Goal: Task Accomplishment & Management: Manage account settings

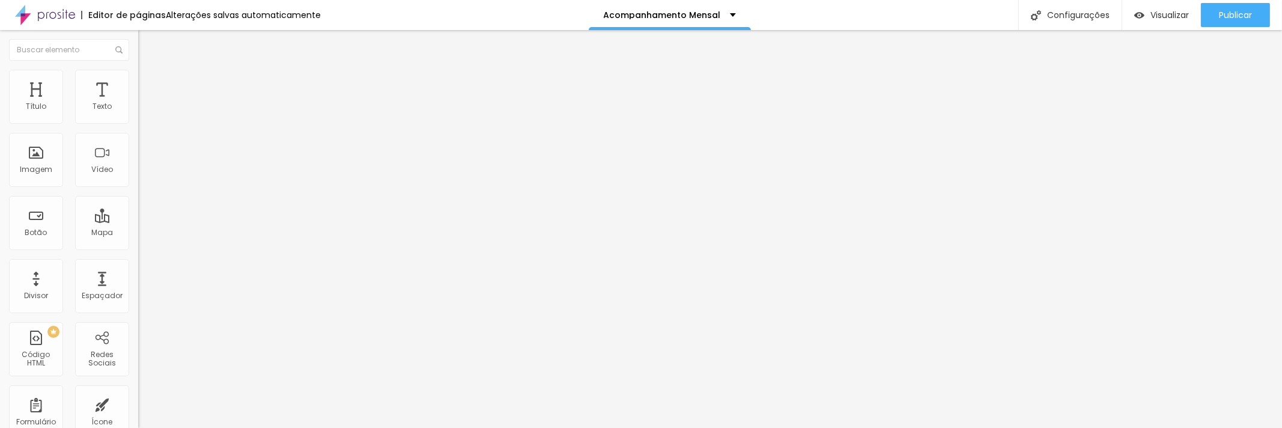
click at [145, 103] on font "Trocar imagem" at bounding box center [174, 98] width 58 height 10
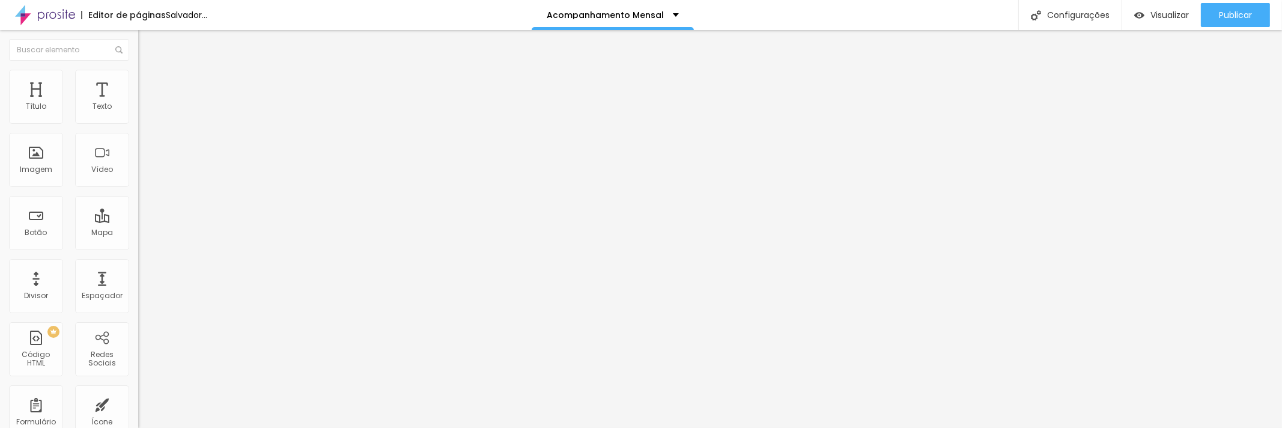
click at [145, 103] on font "Trocar imagem" at bounding box center [174, 98] width 58 height 10
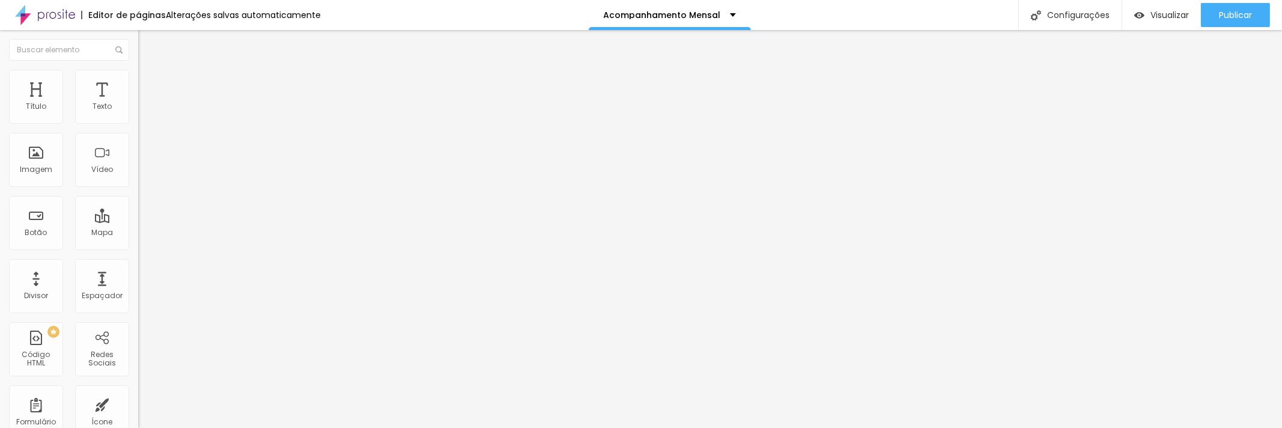
click at [145, 103] on font "Trocar imagem" at bounding box center [174, 98] width 58 height 10
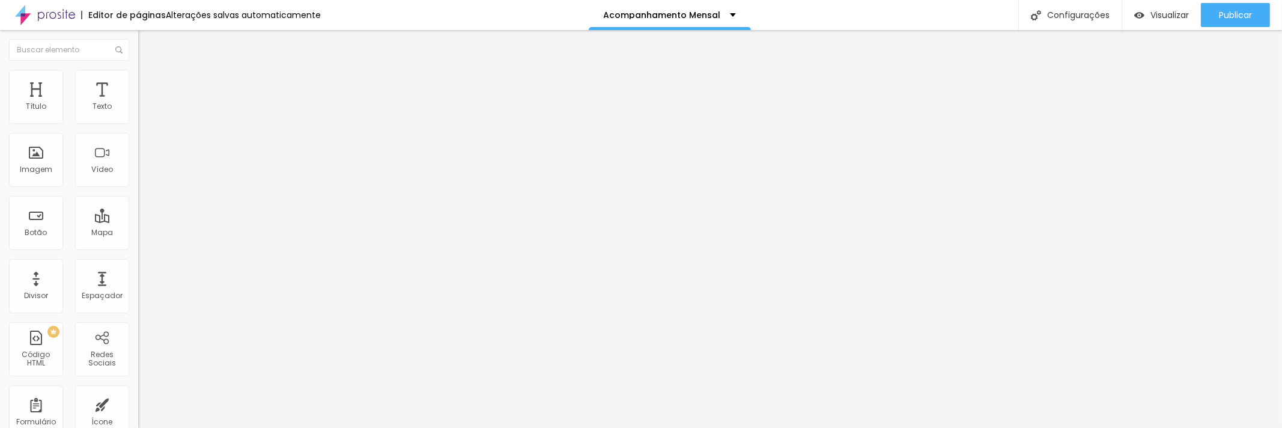
click at [145, 103] on font "Trocar imagem" at bounding box center [174, 98] width 58 height 10
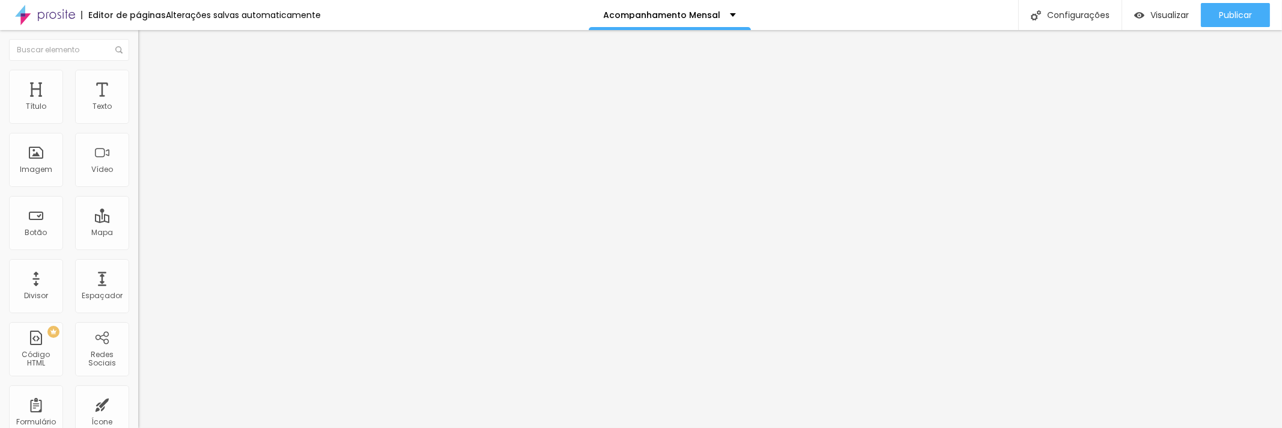
click at [145, 103] on font "Trocar imagem" at bounding box center [174, 98] width 58 height 10
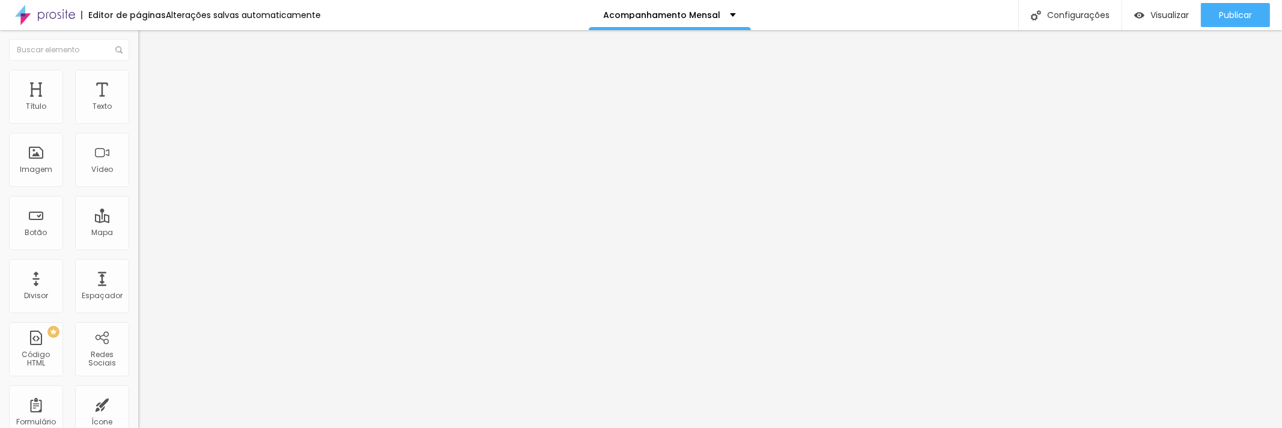
click at [145, 103] on font "Trocar imagem" at bounding box center [174, 98] width 58 height 10
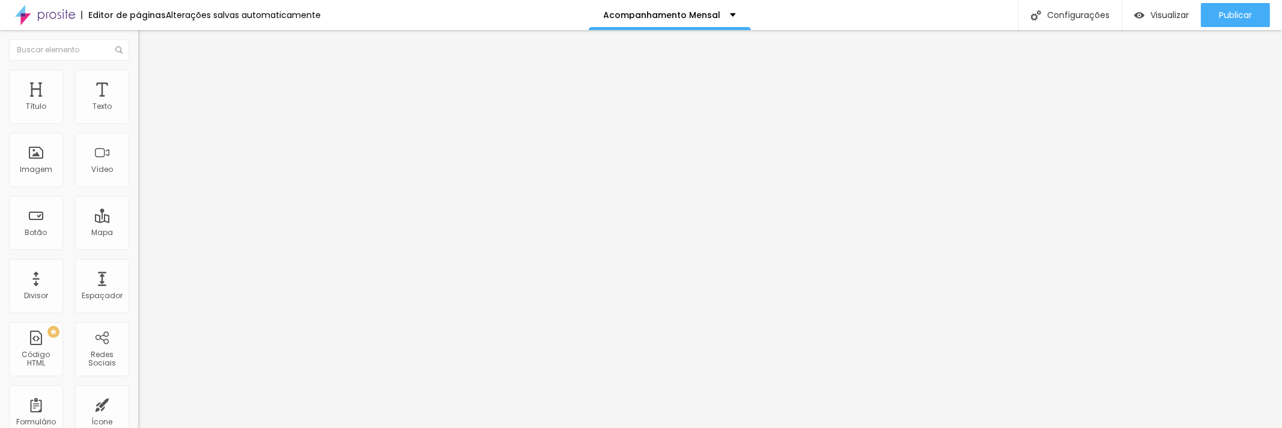
click at [1239, 9] on font "Publicar" at bounding box center [1235, 15] width 33 height 12
click at [1162, 14] on font "Visualizar" at bounding box center [1159, 15] width 38 height 12
click at [145, 103] on font "Trocar imagem" at bounding box center [174, 98] width 58 height 10
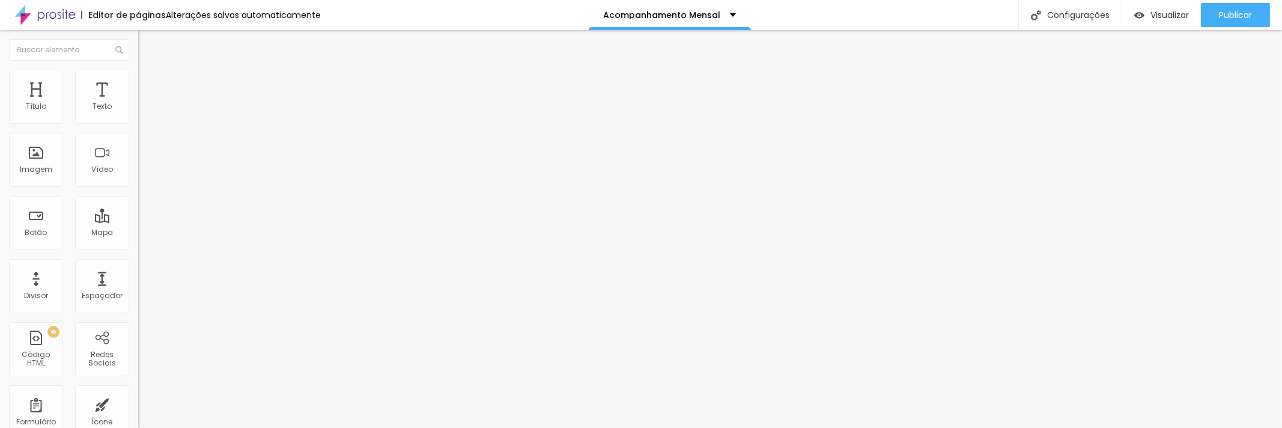
click at [145, 103] on font "Trocar imagem" at bounding box center [174, 98] width 58 height 10
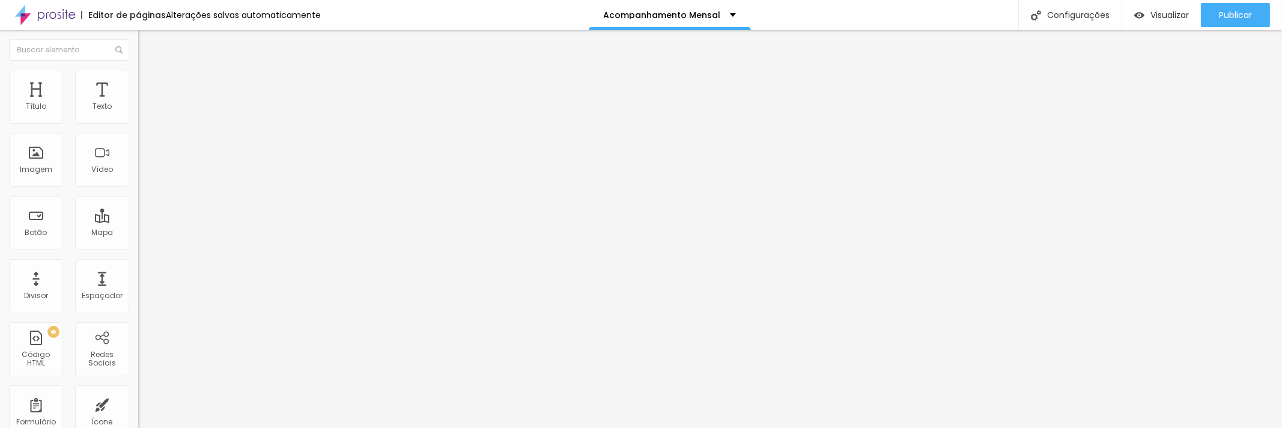
click at [145, 103] on font "Trocar imagem" at bounding box center [174, 98] width 58 height 10
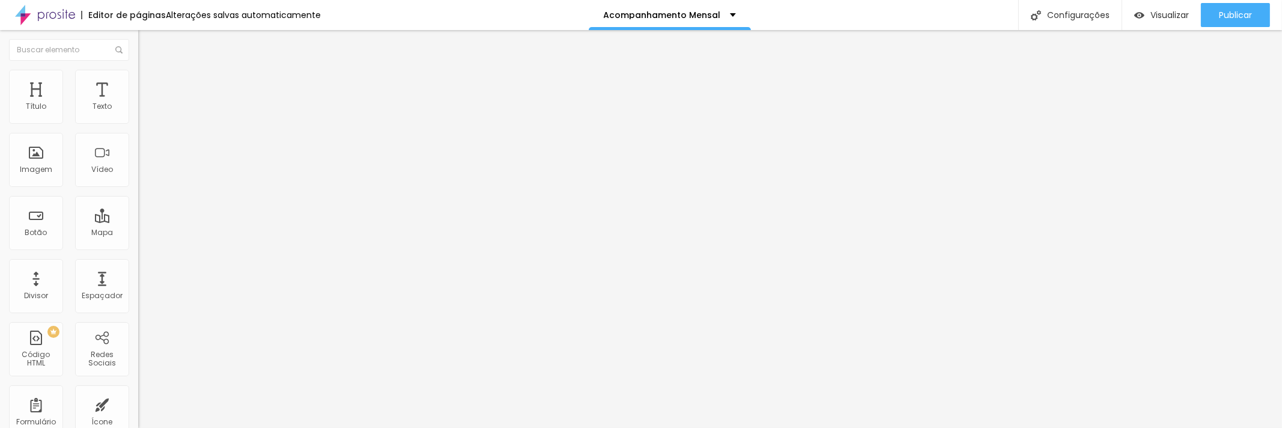
click at [1223, 12] on font "Publicar" at bounding box center [1235, 15] width 33 height 12
click at [1167, 13] on font "Visualizar" at bounding box center [1159, 15] width 38 height 12
